Goal: Transaction & Acquisition: Download file/media

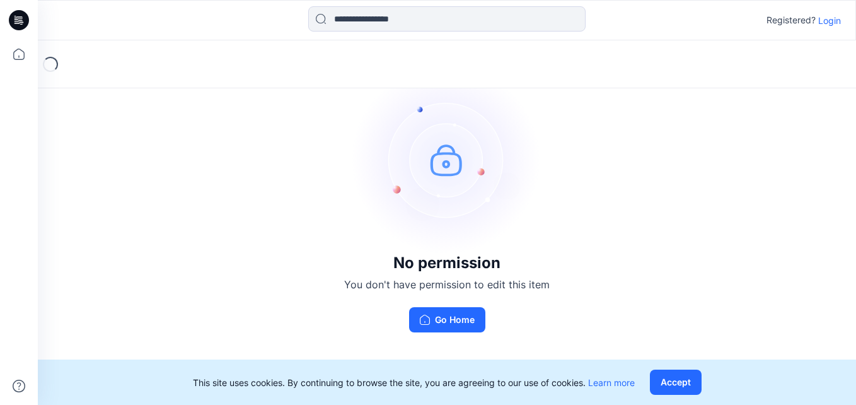
click at [831, 22] on p "Login" at bounding box center [829, 20] width 23 height 13
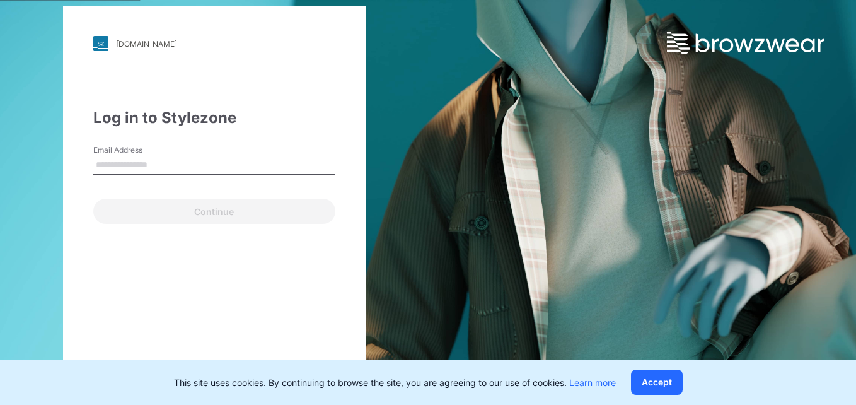
click at [171, 158] on input "Email Address" at bounding box center [214, 165] width 242 height 19
type input "**********"
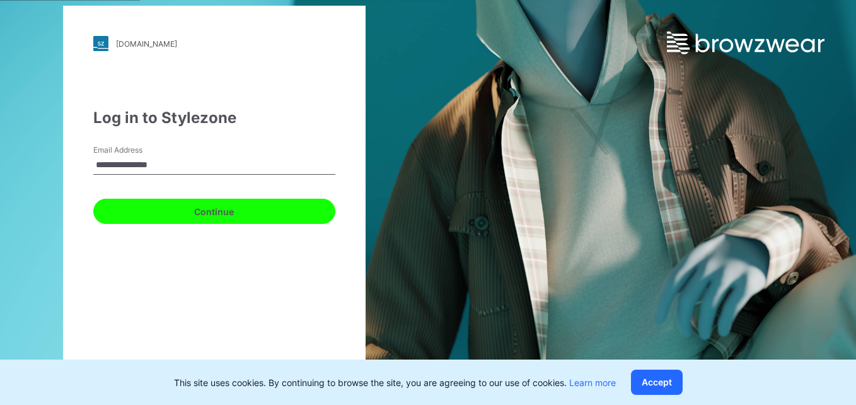
click at [214, 214] on button "Continue" at bounding box center [214, 210] width 242 height 25
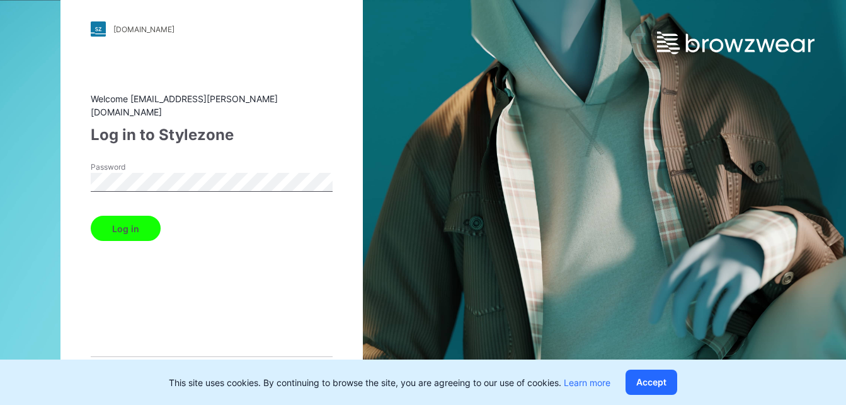
click at [127, 216] on button "Log in" at bounding box center [126, 228] width 70 height 25
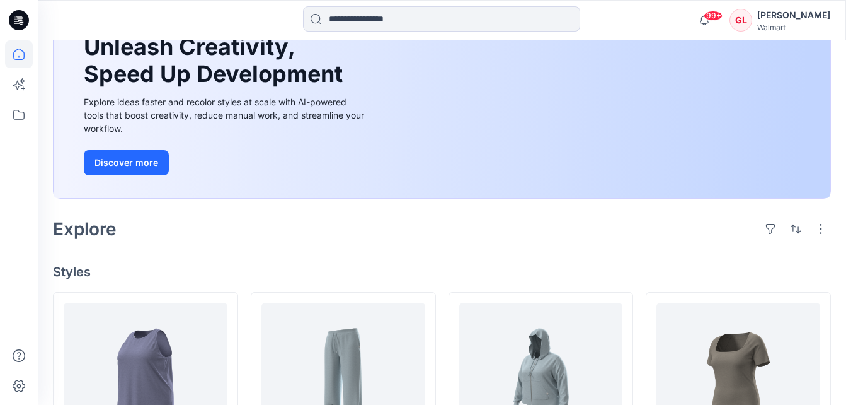
scroll to position [189, 0]
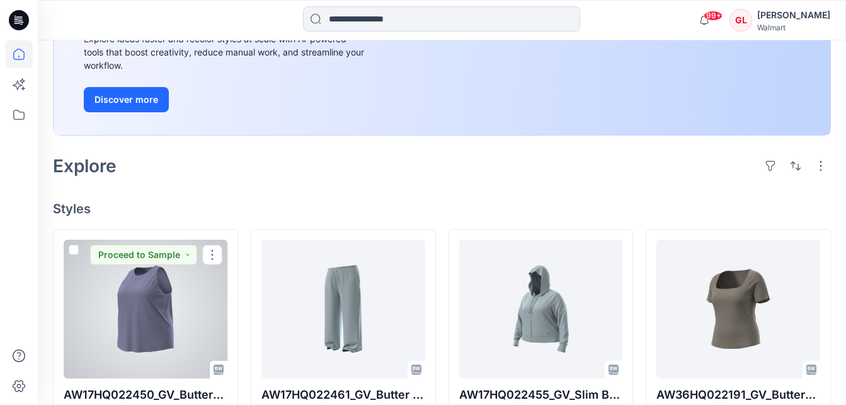
click at [176, 302] on div at bounding box center [146, 308] width 164 height 139
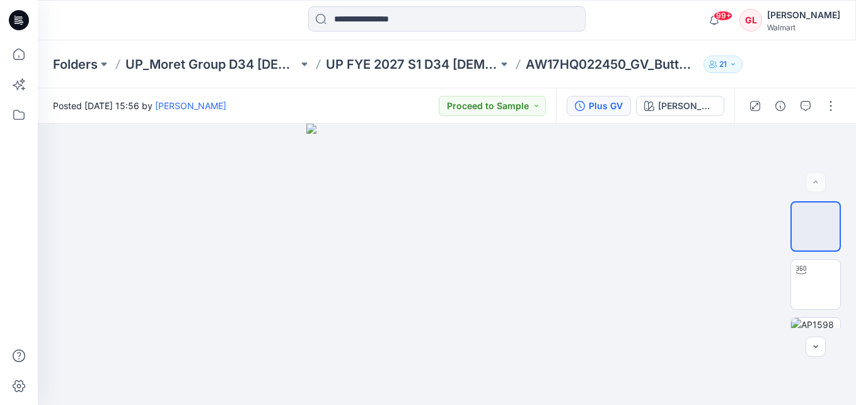
click at [612, 105] on div "Plus GV" at bounding box center [606, 106] width 34 height 14
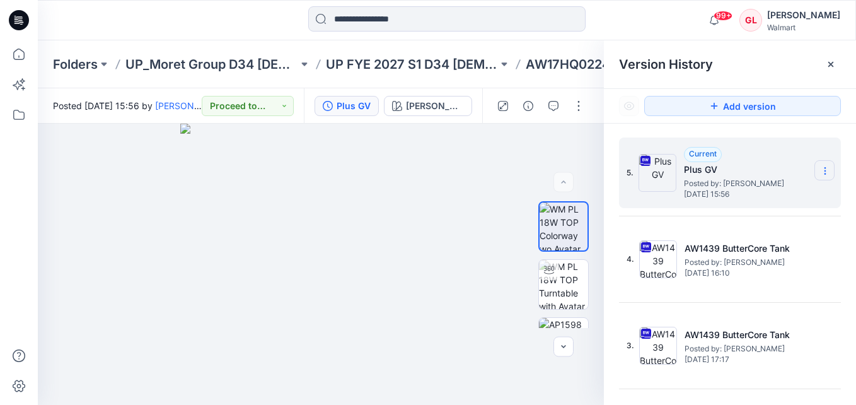
click at [820, 170] on icon at bounding box center [825, 171] width 10 height 10
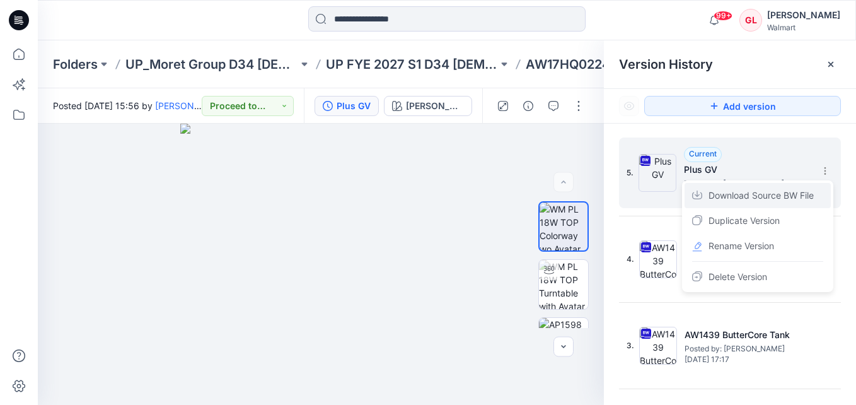
click at [761, 197] on span "Download Source BW File" at bounding box center [760, 195] width 105 height 15
